Goal: Navigation & Orientation: Find specific page/section

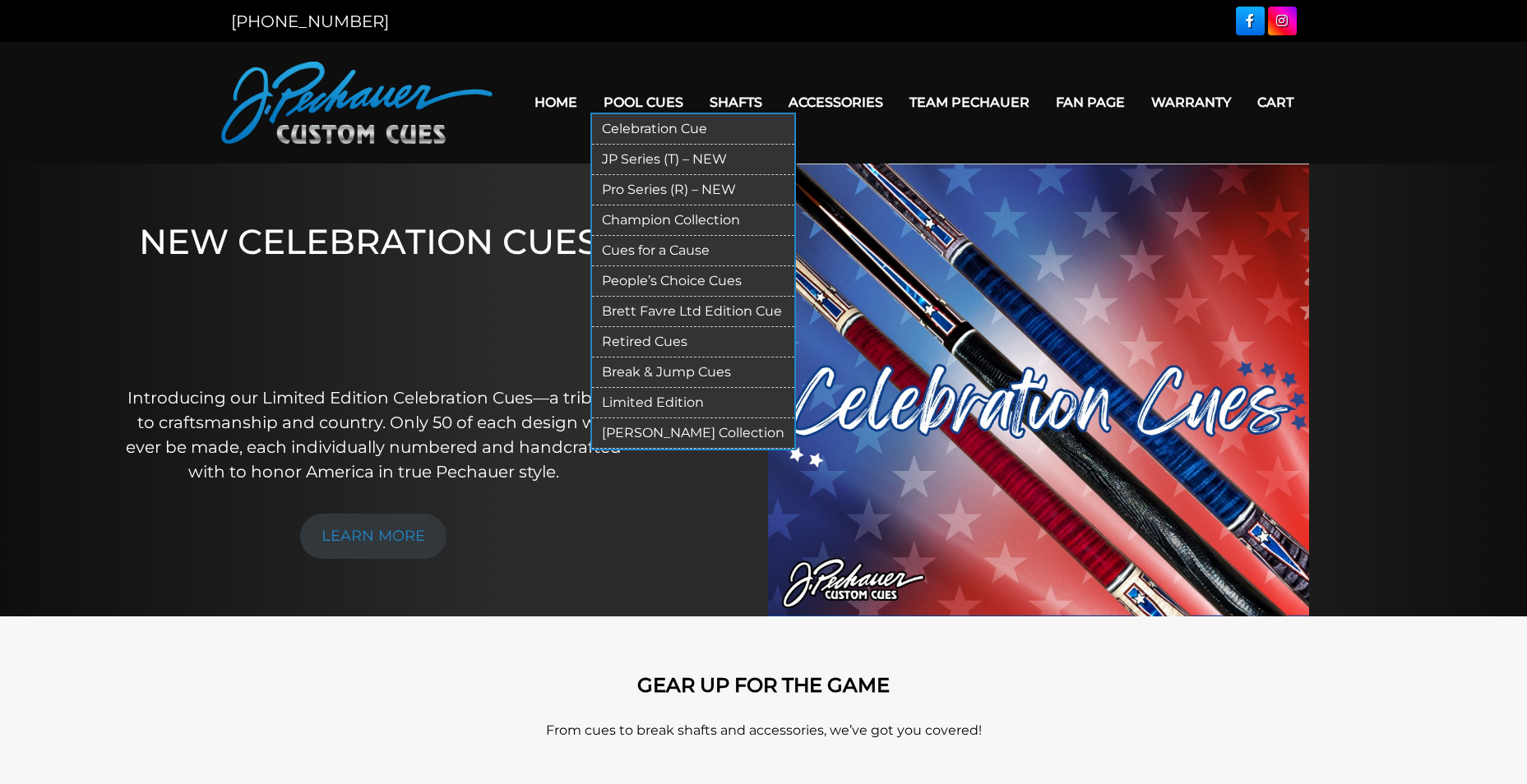
click at [644, 94] on link "Pool Cues" at bounding box center [644, 103] width 106 height 42
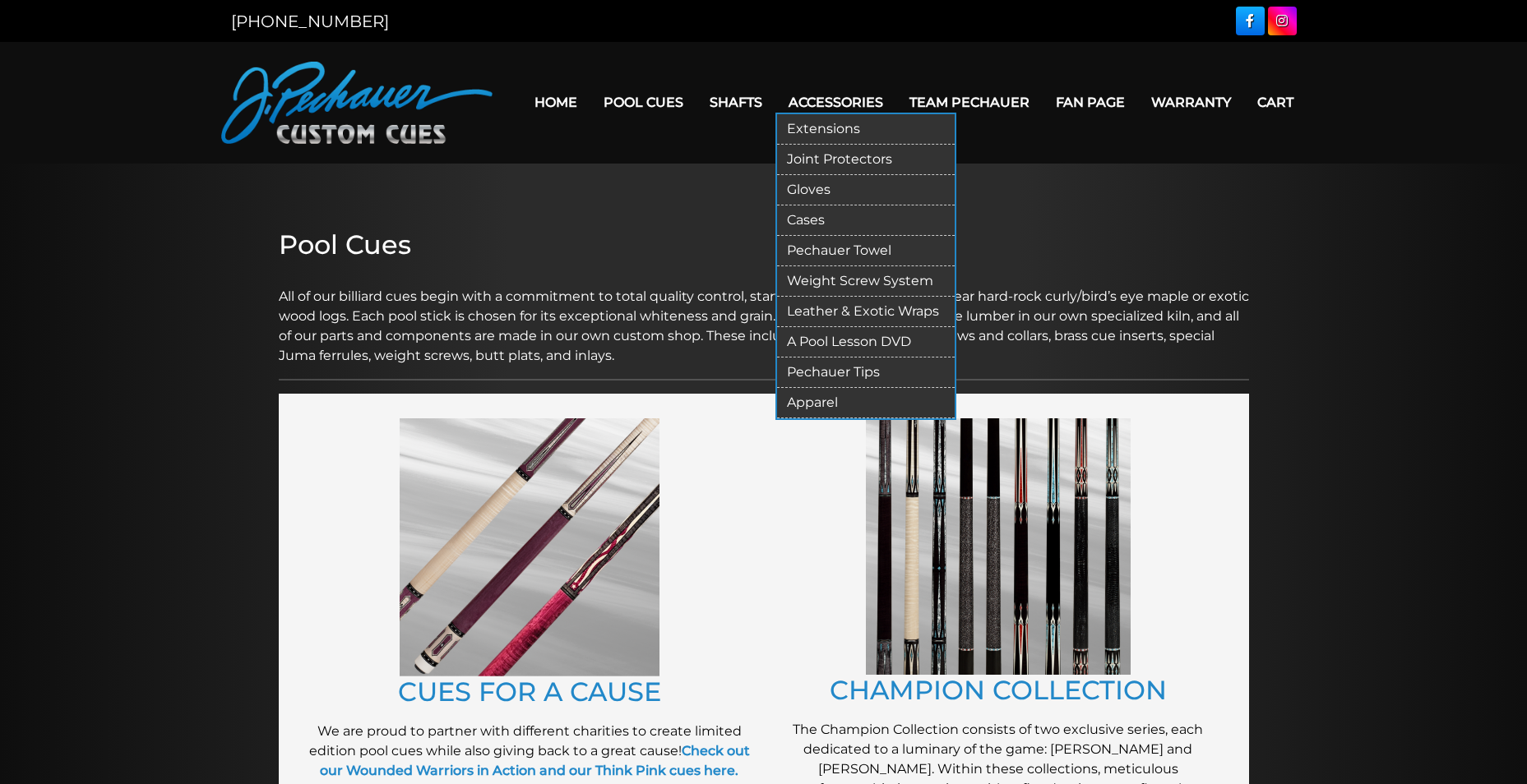
click at [835, 104] on link "Accessories" at bounding box center [835, 103] width 120 height 42
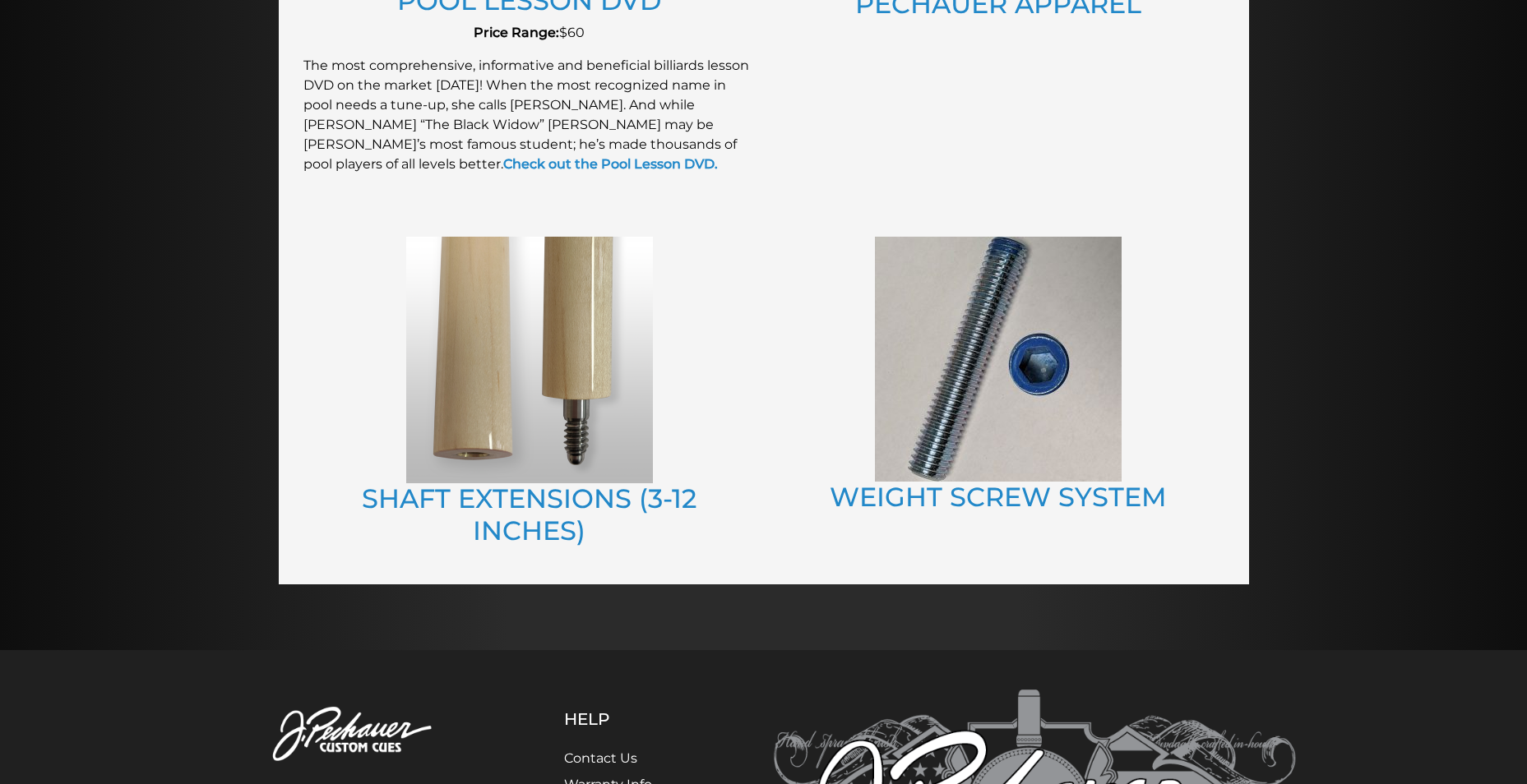
scroll to position [2001, 0]
